Goal: Task Accomplishment & Management: Manage account settings

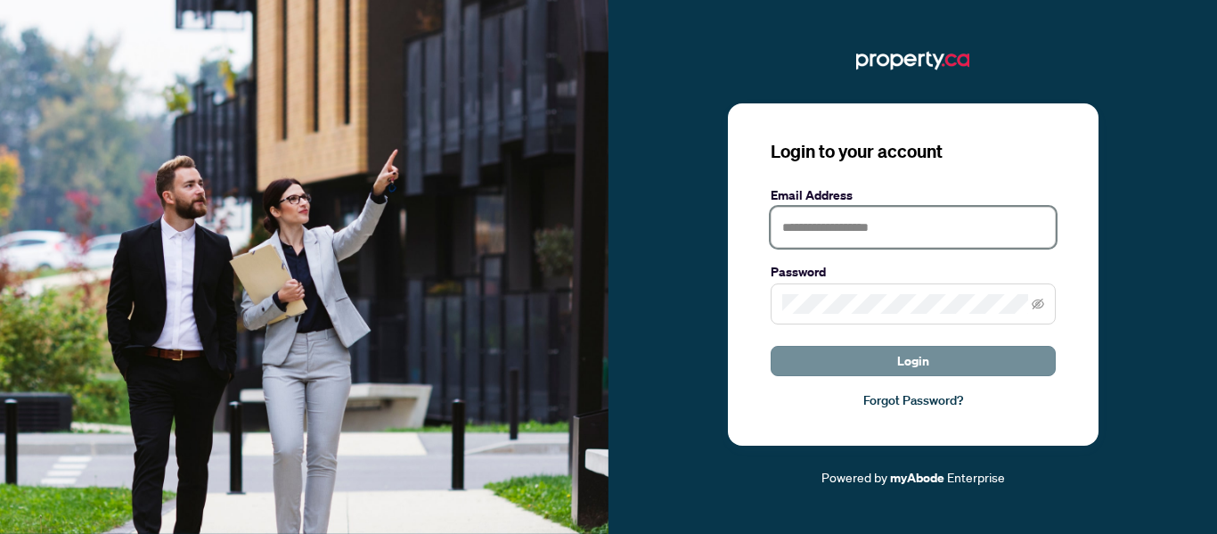
type input "**********"
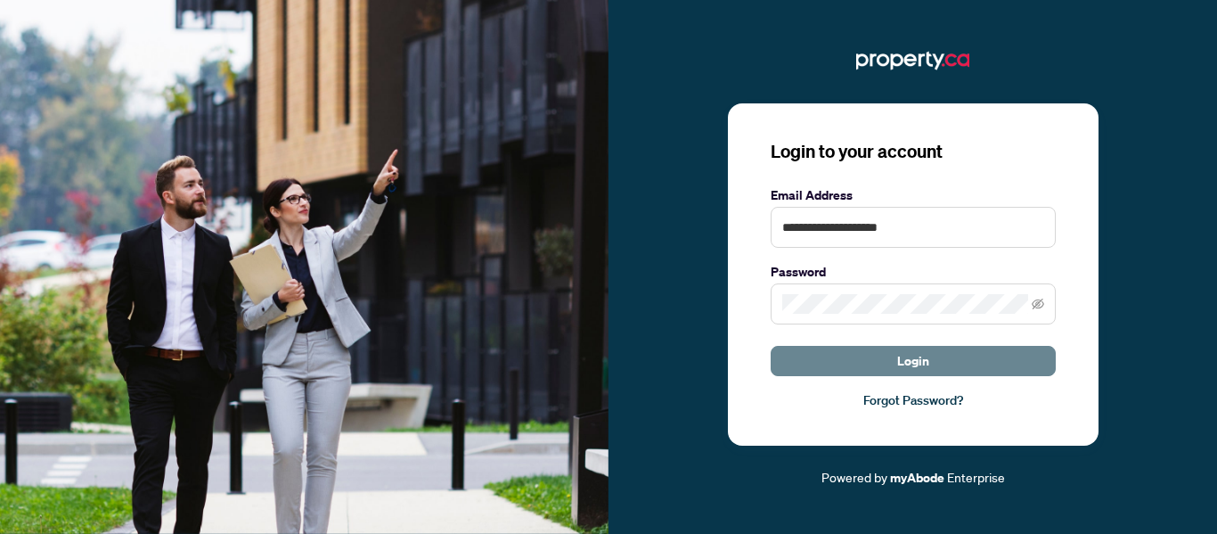
click at [893, 363] on button "Login" at bounding box center [913, 361] width 285 height 30
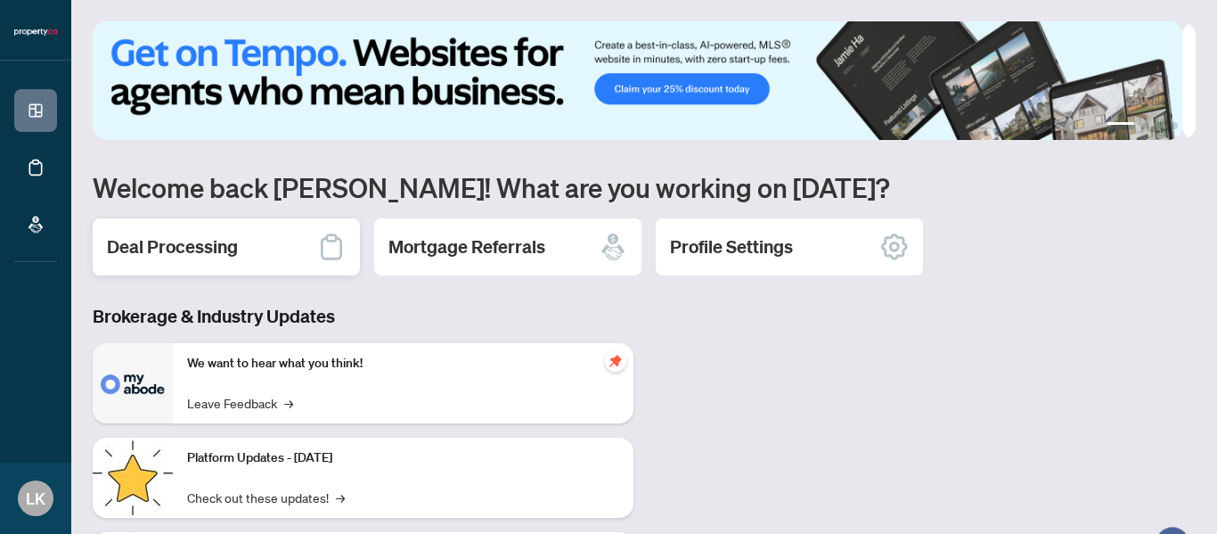
click at [203, 240] on h2 "Deal Processing" at bounding box center [172, 246] width 131 height 25
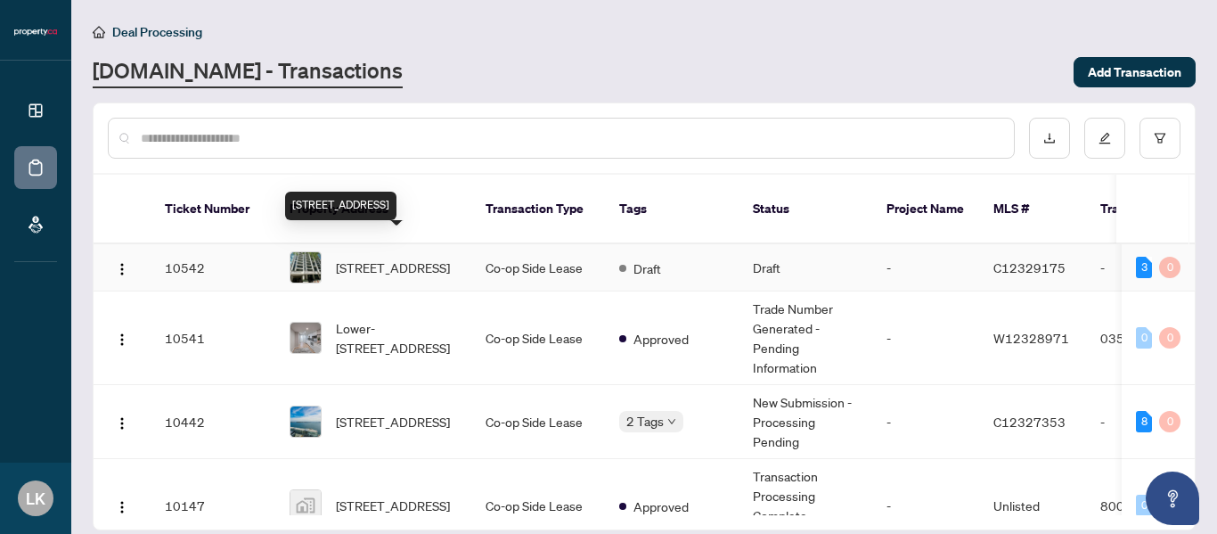
click at [431, 257] on span "[STREET_ADDRESS]" at bounding box center [393, 267] width 114 height 20
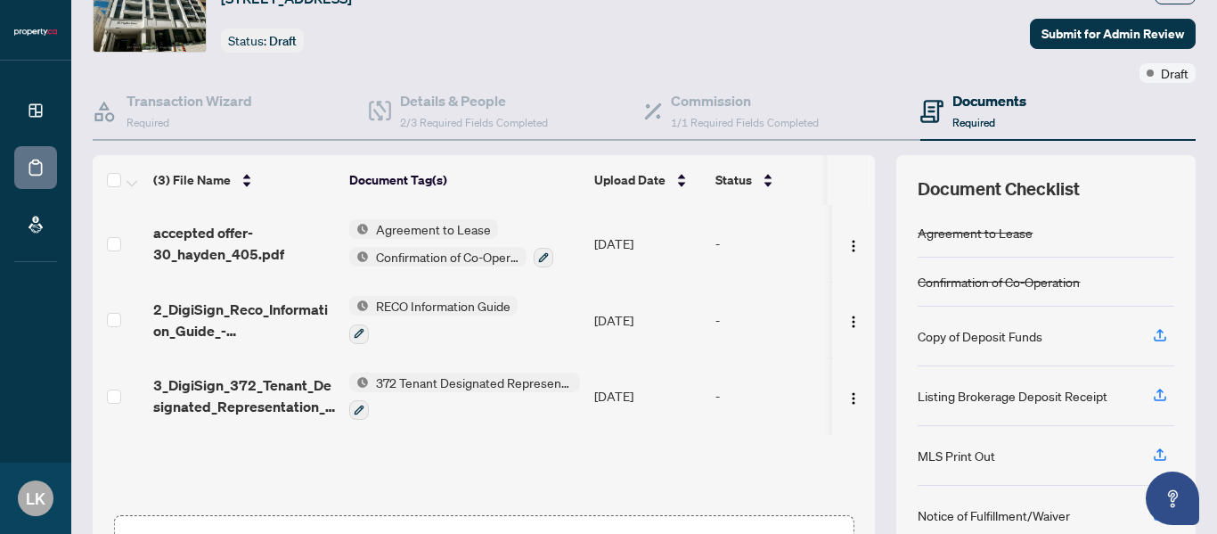
scroll to position [212, 0]
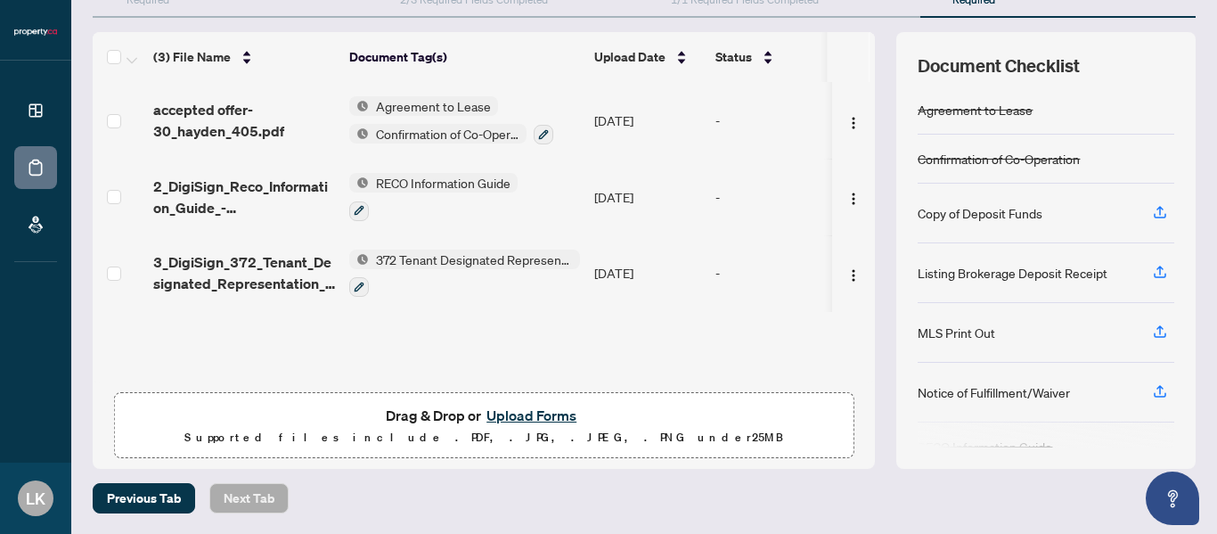
click at [515, 421] on button "Upload Forms" at bounding box center [531, 415] width 101 height 23
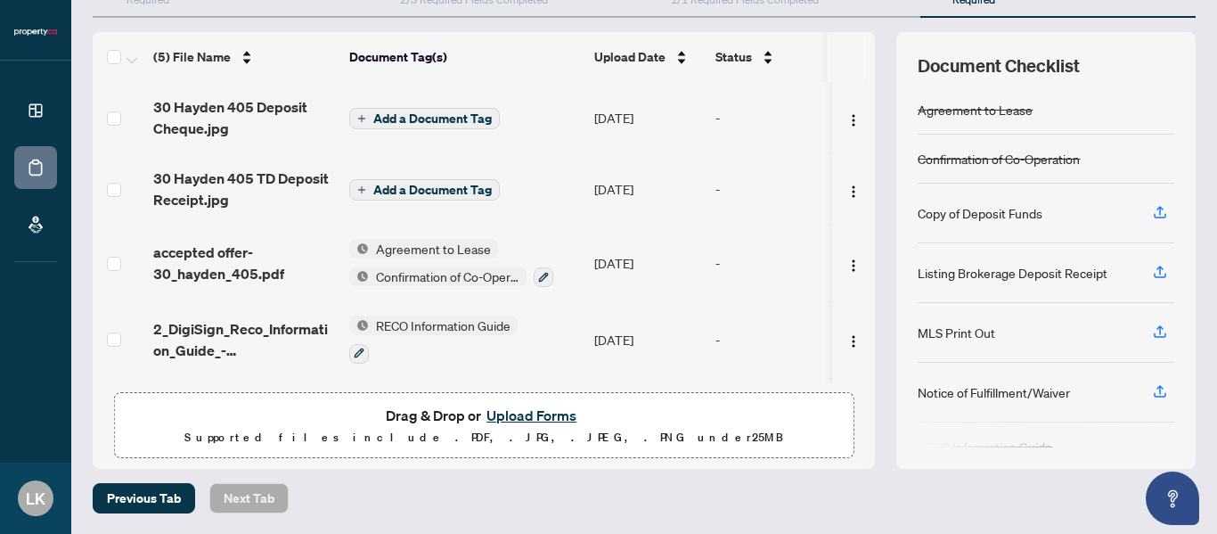
click at [438, 122] on span "Add a Document Tag" at bounding box center [432, 118] width 118 height 12
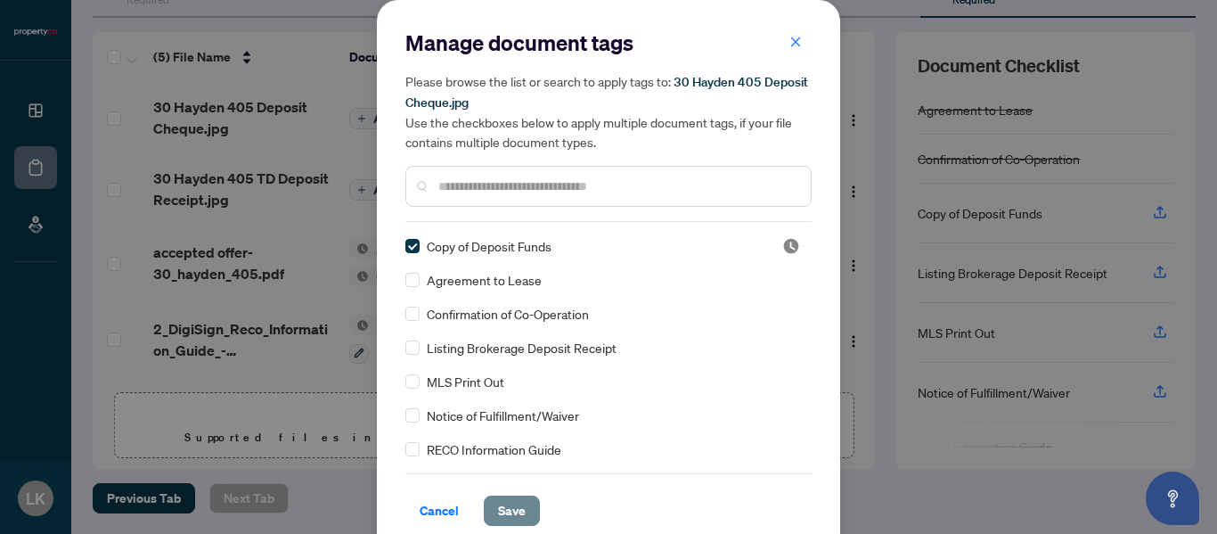
click at [501, 506] on span "Save" at bounding box center [512, 510] width 28 height 29
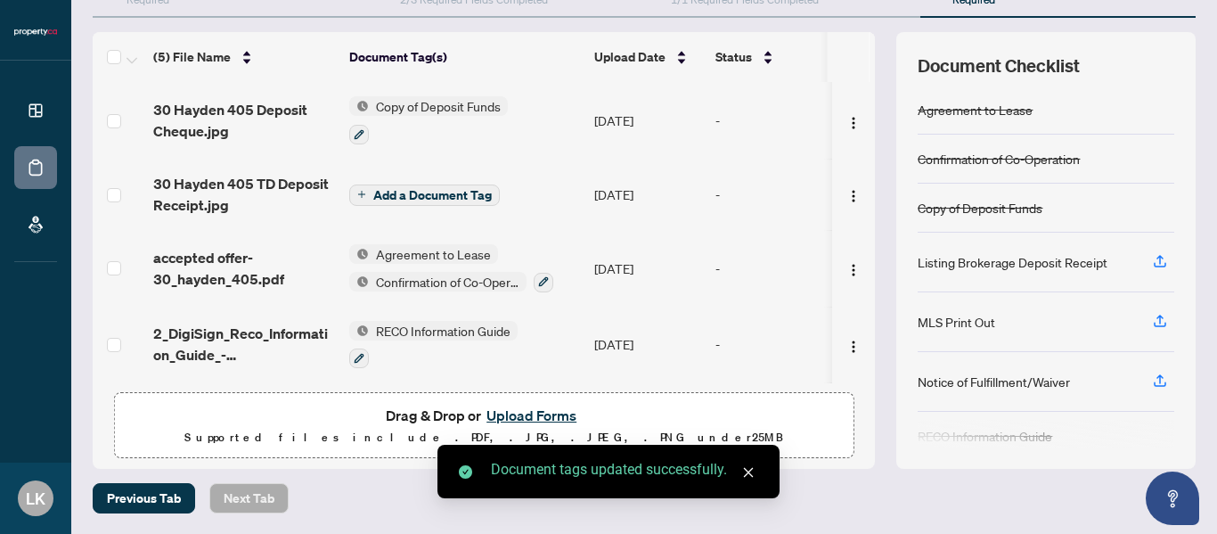
click at [428, 191] on span "Add a Document Tag" at bounding box center [432, 195] width 118 height 12
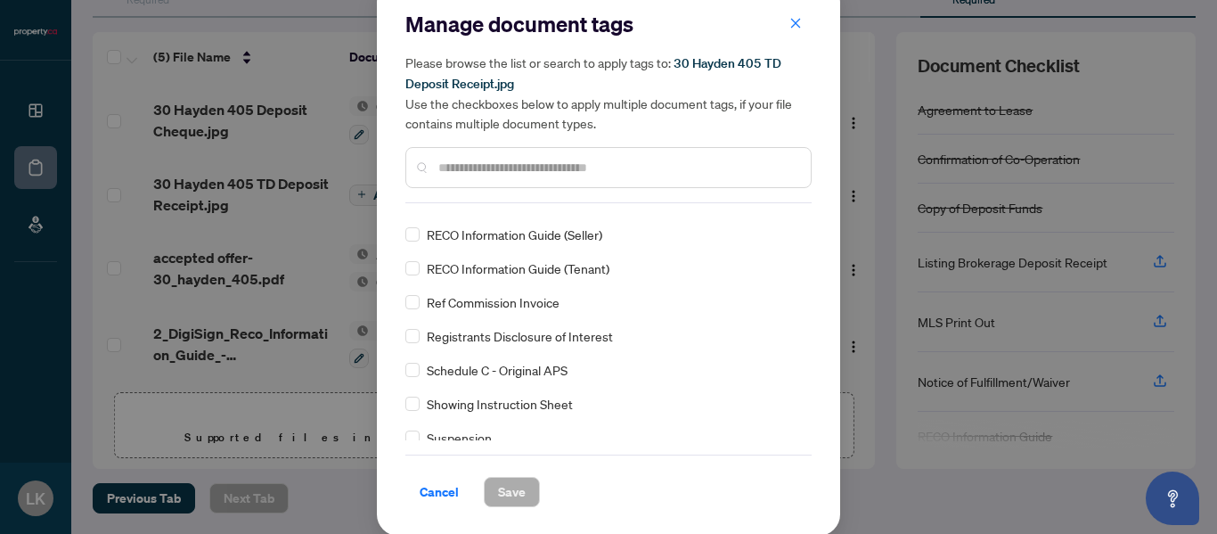
scroll to position [1247, 0]
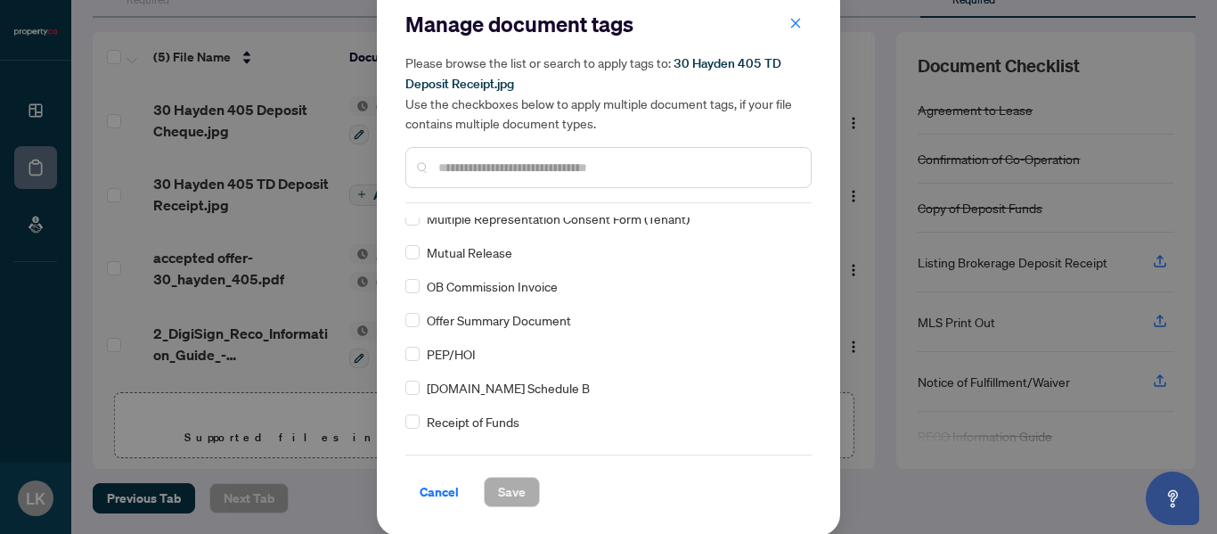
click at [489, 162] on input "text" at bounding box center [617, 168] width 358 height 20
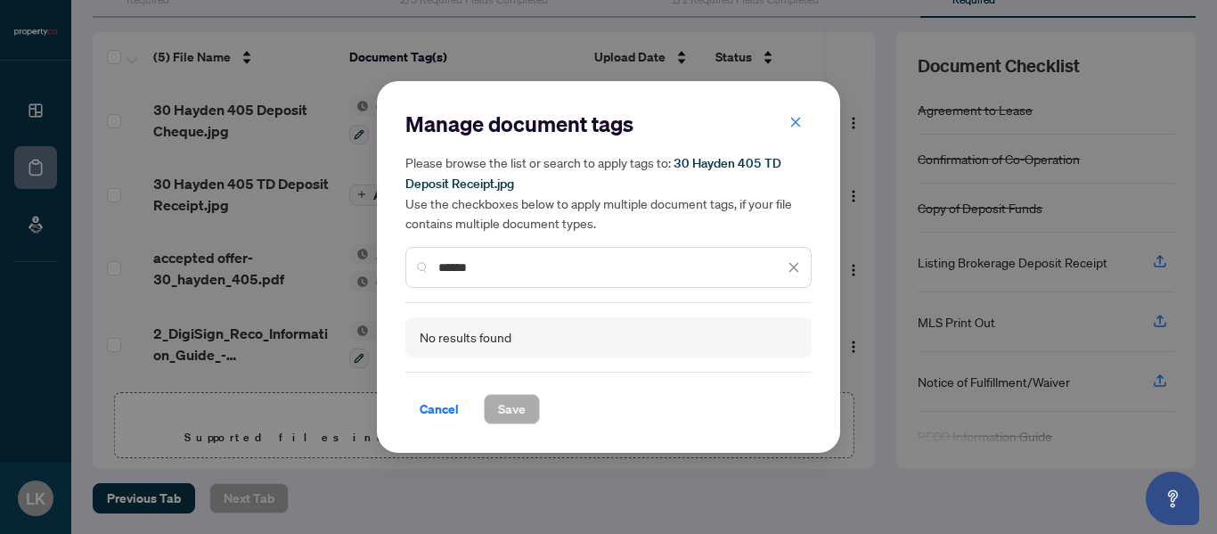
scroll to position [0, 0]
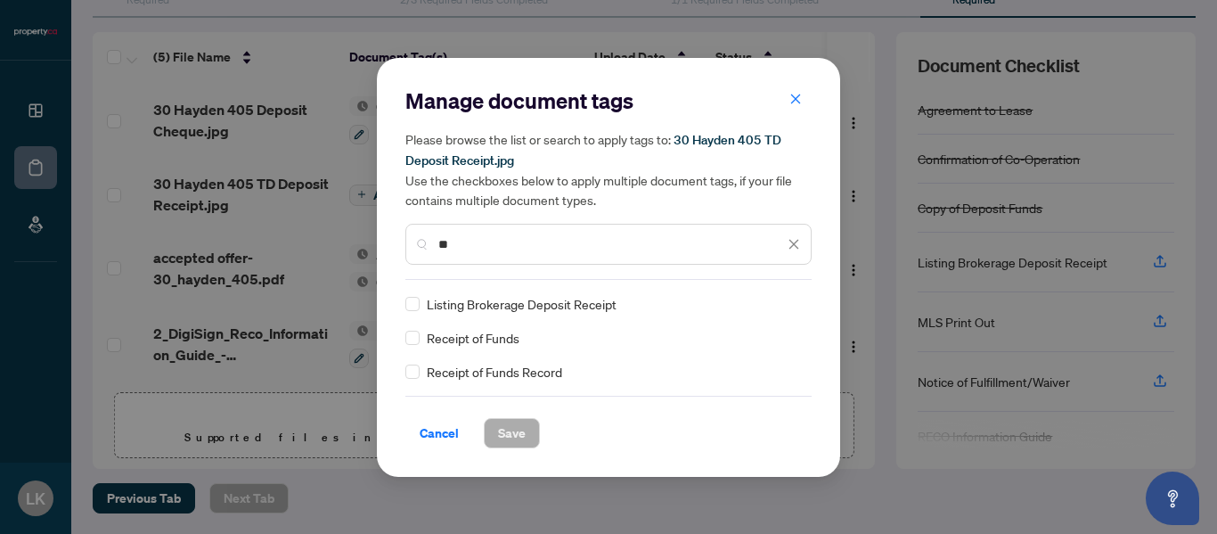
type input "*"
type input "*******"
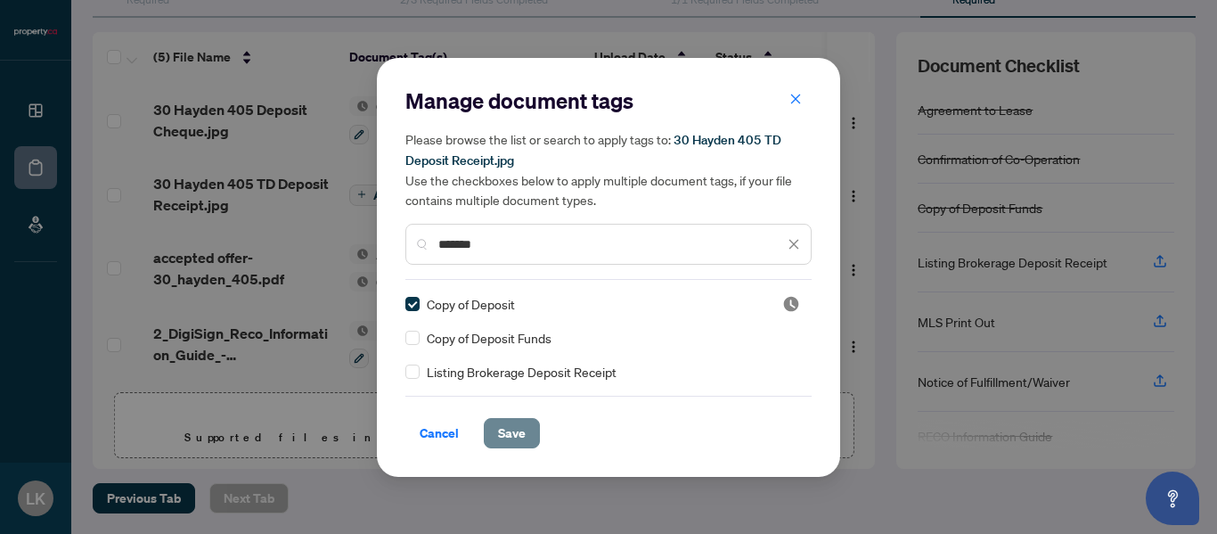
click at [516, 430] on span "Save" at bounding box center [512, 433] width 28 height 29
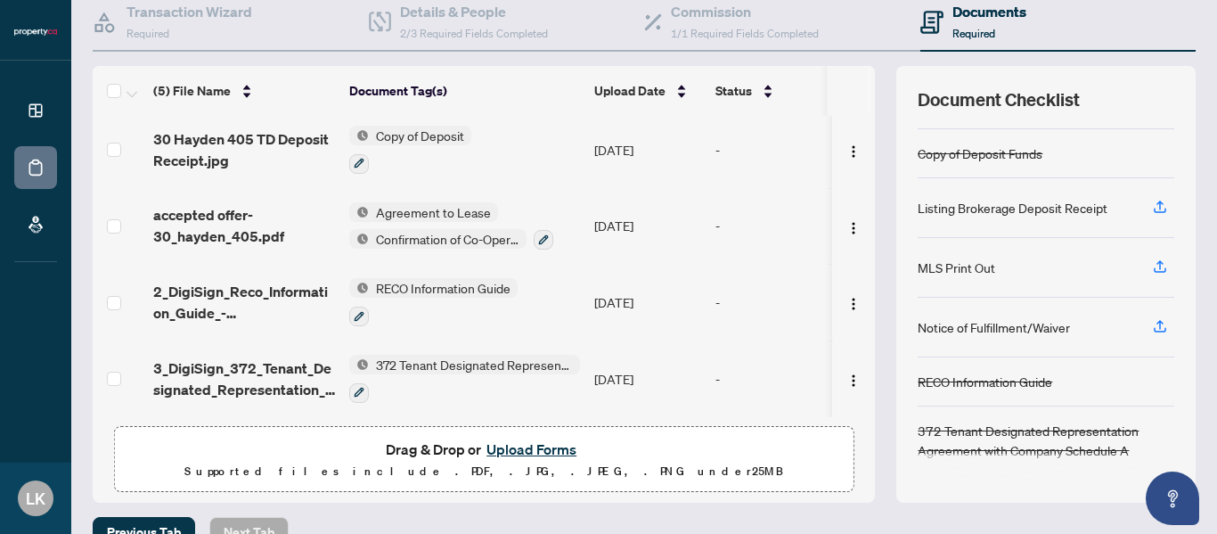
scroll to position [212, 0]
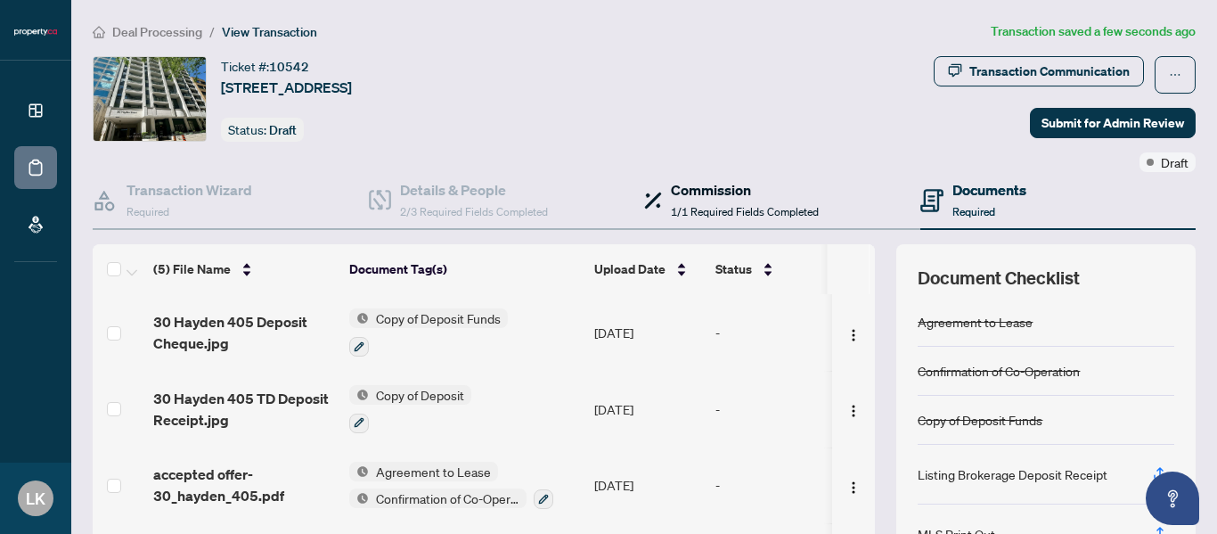
click at [680, 205] on span "1/1 Required Fields Completed" at bounding box center [745, 211] width 148 height 13
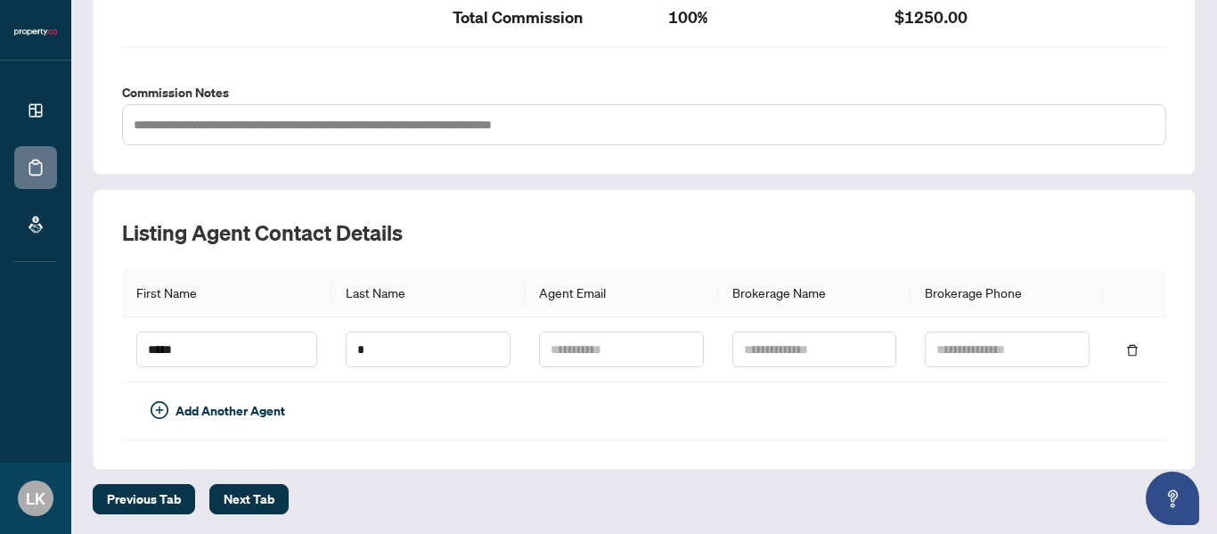
scroll to position [197, 0]
